Goal: Communication & Community: Answer question/provide support

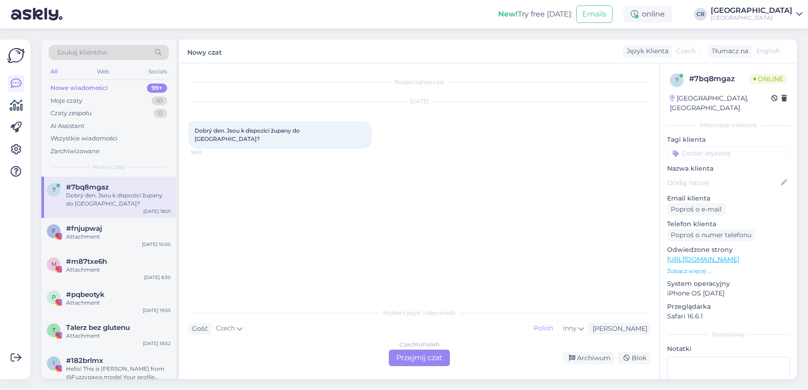
click at [419, 364] on div "Czech to Polish Przejmij czat" at bounding box center [419, 358] width 61 height 17
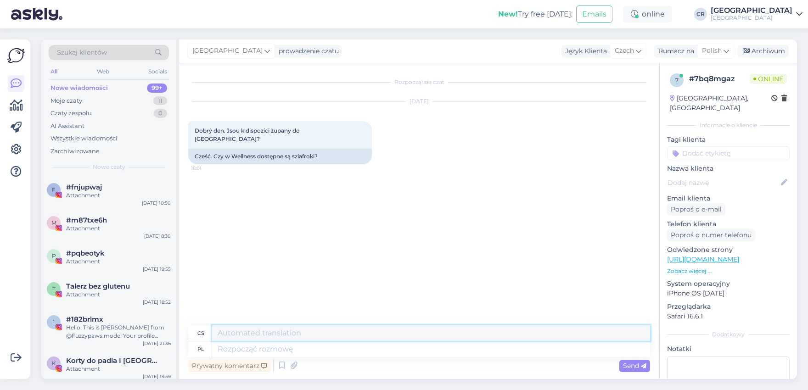
click at [339, 336] on textarea at bounding box center [431, 334] width 438 height 16
click at [306, 342] on textarea at bounding box center [431, 350] width 438 height 16
click at [309, 349] on textarea at bounding box center [431, 350] width 438 height 16
type textarea "Dzie"
type textarea "Díky"
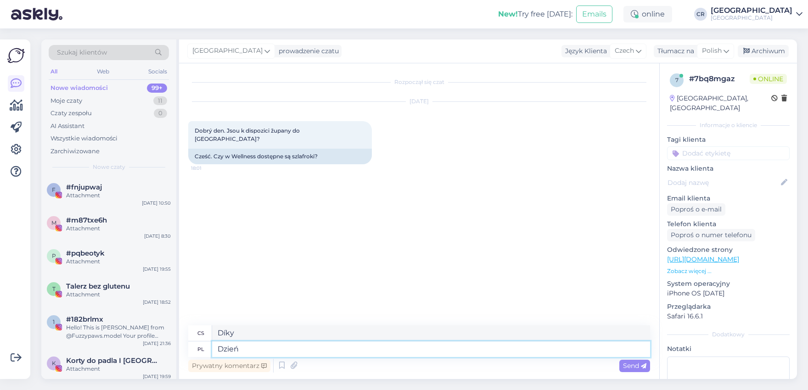
type textarea "Dzień"
type textarea "Den"
type textarea "Dzień dobry,"
type textarea "Dobré ráno,"
type textarea "Dzień dobry, szlafroki mo"
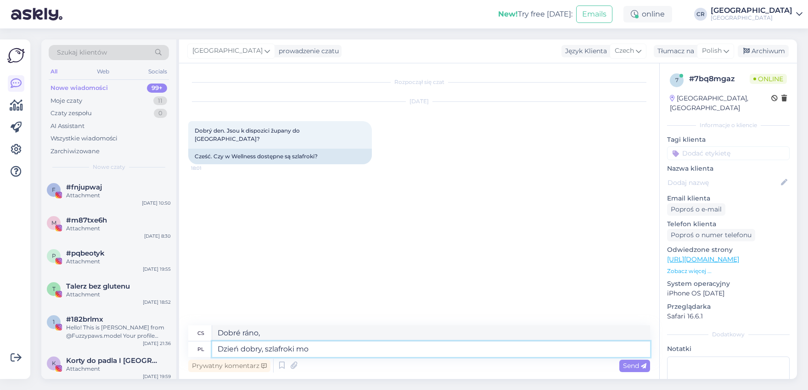
type textarea "Dobré ráno, župany"
type textarea "Dzień dobry, szlafroki można w"
type textarea "Dobré ráno, župany jsou k dispozici."
type textarea "Dzień dobry, szlafroki można wypo"
type textarea "Dobré ráno, župany jsou k dispozici k zapůjčení."
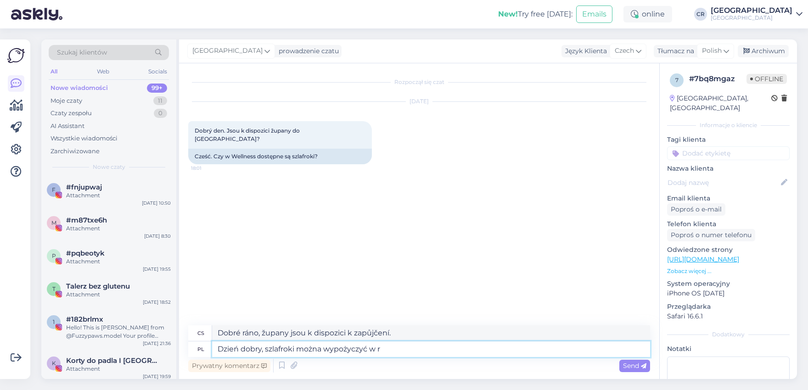
type textarea "Dzień dobry, szlafroki można wypożyczyć w re"
type textarea "Dobré ráno, župany si můžete zapůjčit na"
type textarea "Dzień dobry, szlafroki można wypożyczyć w recepcji."
type textarea "Dobré ráno, župany si můžete zapůjčit na recepci."
type textarea "Dzień dobry, szlafroki można wypożyczyć w recepcji. Koszt t"
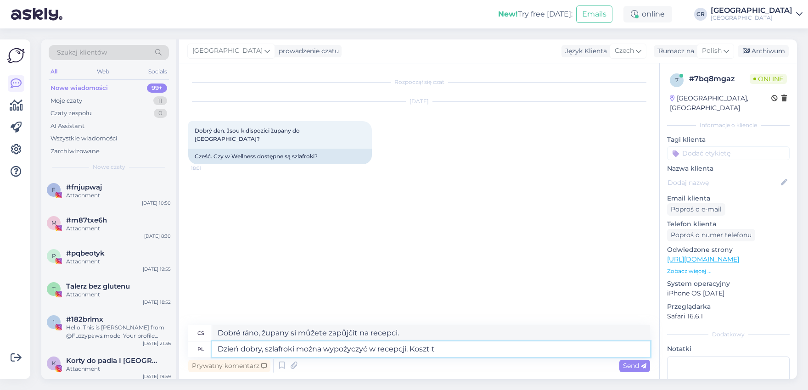
type textarea "Dobré ráno, župany si můžete zapůjčit na recepci. Cena"
type textarea "Dzień dobry, szlafroki można wypożyczyć w recepcji. Koszt to 2o"
type textarea "Dobré ráno, župany si můžete pronajmout na recepci. Cena je"
type textarea "Dzień dobry, szlafroki można wypożyczyć w recepcji. Koszt to 20PLN/s"
type textarea "Dobré ráno, župany si můžete zapůjčit na recepci. [PERSON_NAME] je 20 PLN/osoba."
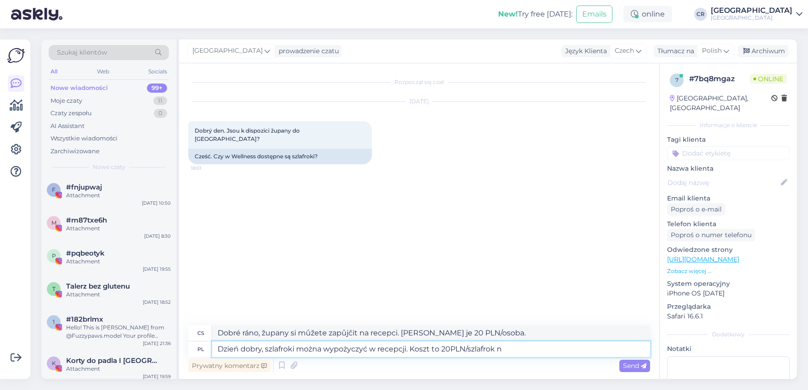
type textarea "Dzień dobry, szlafroki można wypożyczyć w recepcji. Koszt to 20PLN/szlafrok na"
type textarea "Dobré ráno, župany si můžete zapůjčit na recepci. Cena je 20 PLN za župan."
type textarea "Dzień dobry, szlafroki można wypożyczyć w recepcji. Koszt to 20PLN/szlafrok na c"
type textarea "Dobré ráno, župany si můžete pronajmout na recepci. Cena je 20 PLN za župan."
type textarea "Dzień dobry, szlafroki można wypożyczyć w recepcji. Koszt to 20PLN/szlafrok na …"
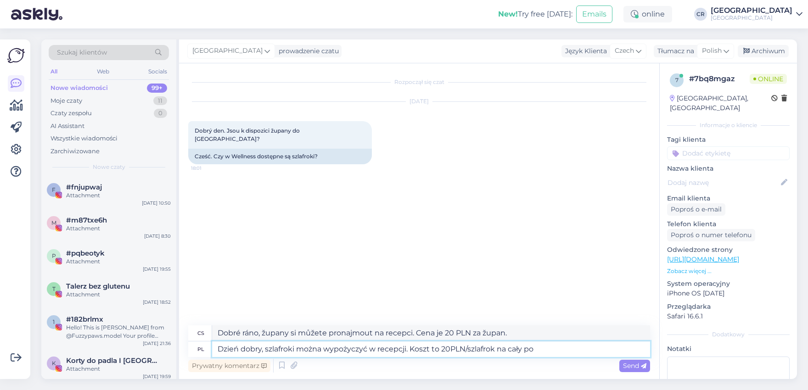
type textarea "Dobré ráno, župany si můžete pronajmout na recepci. Cena je 20 PLN za župan na …"
type textarea "Dzień dobry, szlafroki można wypożyczyć w recepcji. Koszt to 20PLN/szlafrok na …"
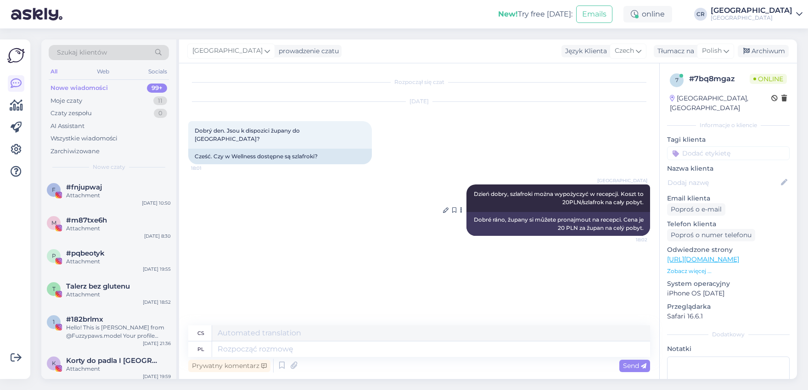
click at [486, 227] on div "Dobré ráno, župany si můžete pronajmout na recepci. Cena je 20 PLN za župan na …" at bounding box center [559, 224] width 184 height 24
